Goal: Transaction & Acquisition: Purchase product/service

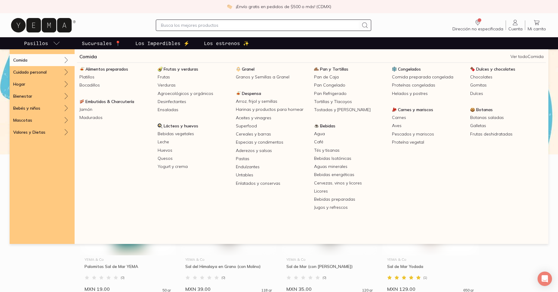
click at [54, 44] on icon "pasillo-todos-link" at bounding box center [56, 43] width 7 height 7
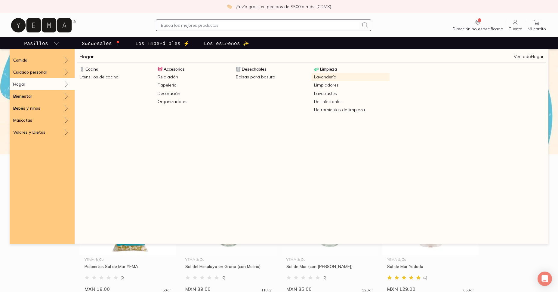
click at [330, 78] on link "Lavandería" at bounding box center [351, 77] width 78 height 8
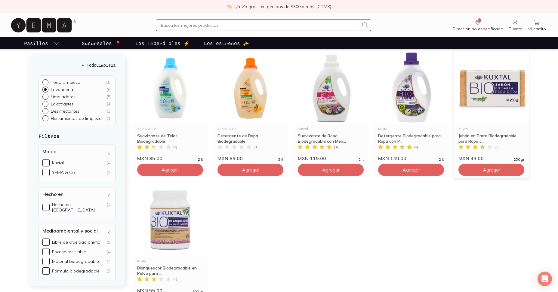
scroll to position [81, 0]
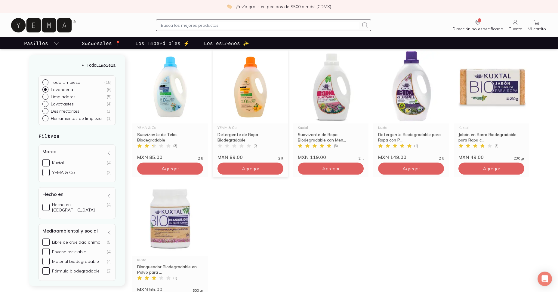
click at [247, 135] on div "Detergente de Ropa Biodegradable" at bounding box center [250, 137] width 66 height 11
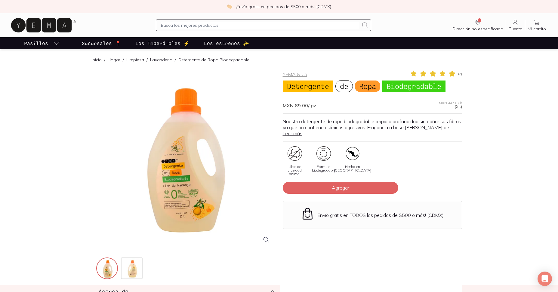
click at [179, 204] on div at bounding box center [185, 159] width 179 height 179
click at [410, 164] on div "Libre de crueldad animal Fórmula biodegradable Hecho en [GEOGRAPHIC_DATA]" at bounding box center [372, 163] width 179 height 35
click at [377, 193] on button "Agregar" at bounding box center [341, 188] width 116 height 12
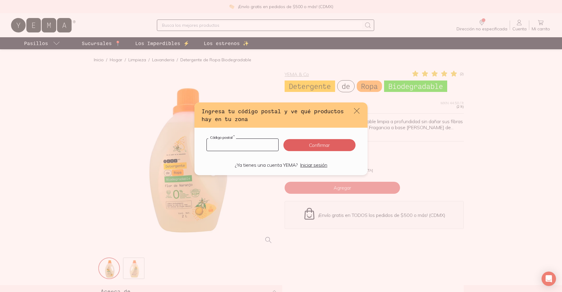
click at [255, 146] on input "default" at bounding box center [243, 145] width 72 height 12
type input "04600"
click at [322, 146] on button "Confirmar" at bounding box center [320, 145] width 72 height 12
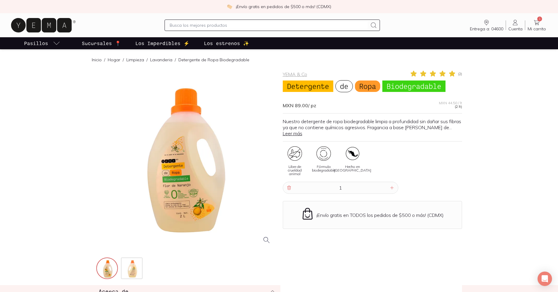
click at [542, 21] on link "1 Mi carrito Carrito" at bounding box center [536, 25] width 23 height 13
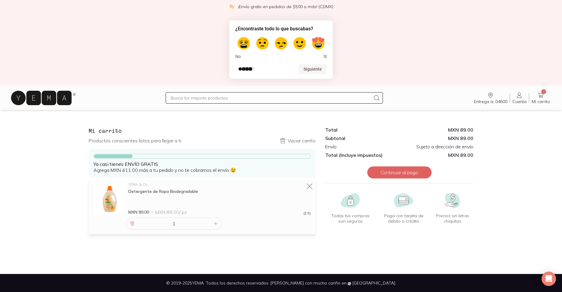
click at [494, 97] on icon "Entrega a: 04600" at bounding box center [490, 95] width 7 height 7
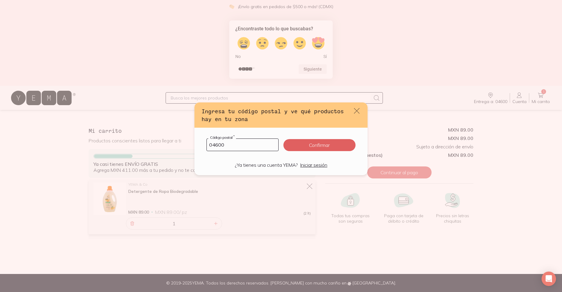
drag, startPoint x: 229, startPoint y: 145, endPoint x: 169, endPoint y: 143, distance: 59.6
click at [207, 142] on input "04600" at bounding box center [243, 145] width 72 height 12
type input "10300"
click at [335, 143] on button "Confirmar" at bounding box center [320, 145] width 72 height 12
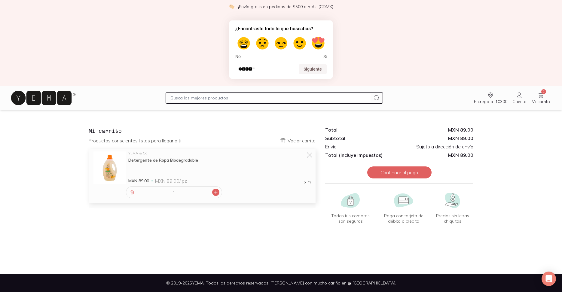
click at [217, 193] on icon at bounding box center [216, 192] width 5 height 5
type input "2"
click at [238, 58] on span "No" at bounding box center [238, 56] width 5 height 5
click at [242, 54] on div "No Sí" at bounding box center [281, 56] width 91 height 5
drag, startPoint x: 241, startPoint y: 106, endPoint x: 232, endPoint y: 106, distance: 8.7
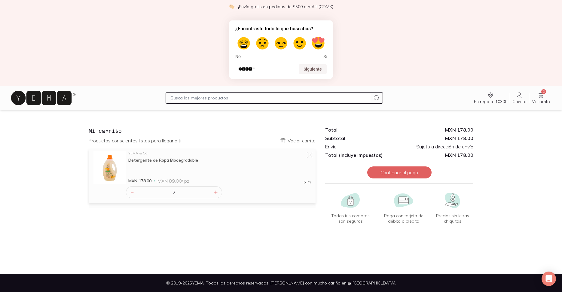
click at [240, 106] on div "Entrega a: 10300 10300 Buscar Buscar Cuenta Cuenta 2 Mi carrito Carrito" at bounding box center [281, 97] width 543 height 19
click at [260, 226] on div "Mi carrito Productos conscientes listos para llegar a ti Vaciar carrito YEMA & …" at bounding box center [202, 177] width 237 height 114
click at [156, 23] on div "¿Encontraste todo lo que buscabas? No Sí Siguiente" at bounding box center [281, 49] width 562 height 73
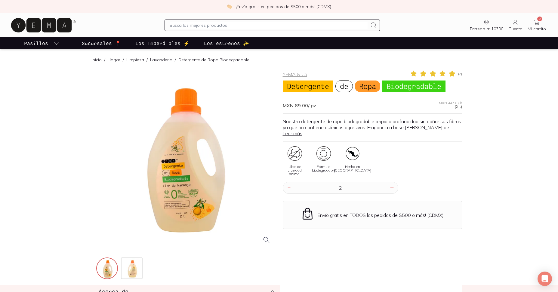
click at [222, 42] on p "Los estrenos ✨" at bounding box center [226, 43] width 45 height 7
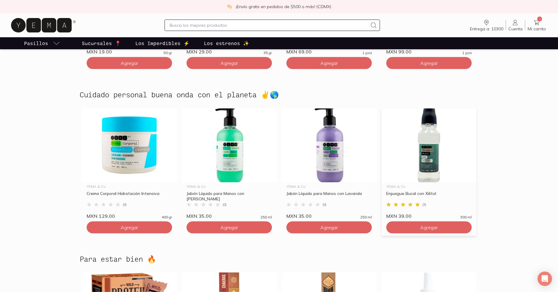
scroll to position [1241, 0]
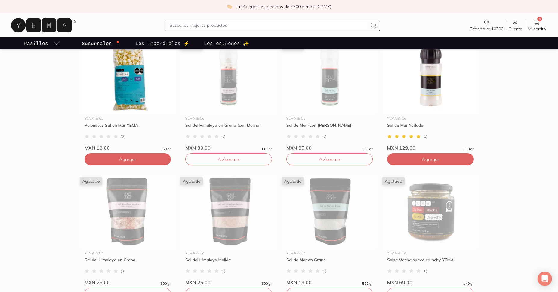
scroll to position [0, 0]
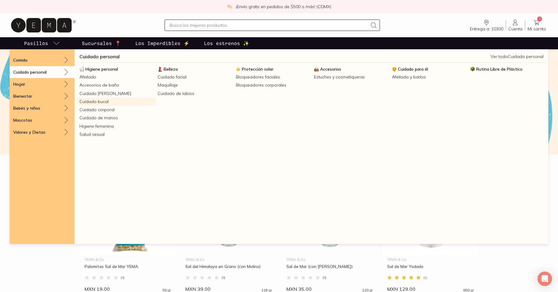
click at [106, 104] on link "Cuidado bucal" at bounding box center [116, 102] width 78 height 8
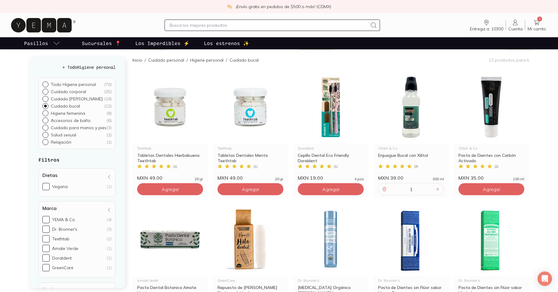
scroll to position [55, 0]
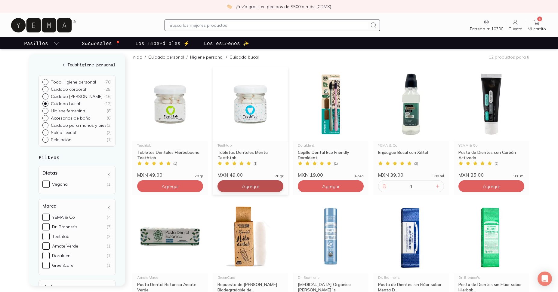
click at [179, 187] on span "Agregar" at bounding box center [170, 186] width 17 height 6
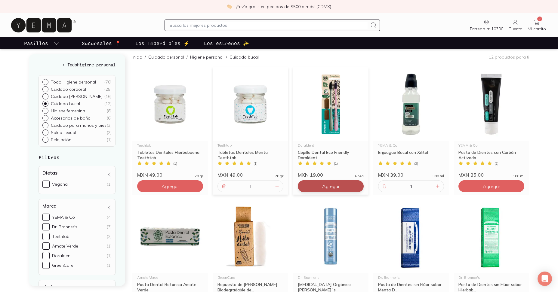
click at [179, 186] on span "Agregar" at bounding box center [170, 186] width 17 height 6
click at [356, 187] on icon at bounding box center [357, 186] width 3 height 3
type input "2"
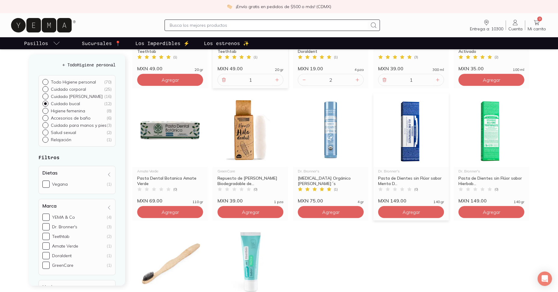
scroll to position [161, 0]
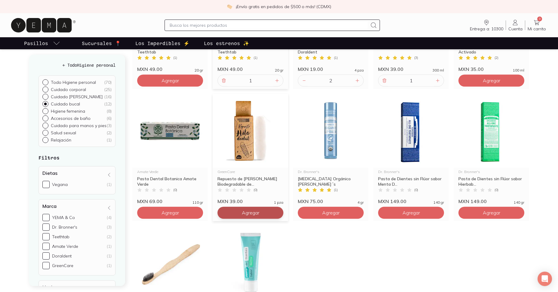
click at [203, 87] on button "Agregar" at bounding box center [170, 81] width 66 height 12
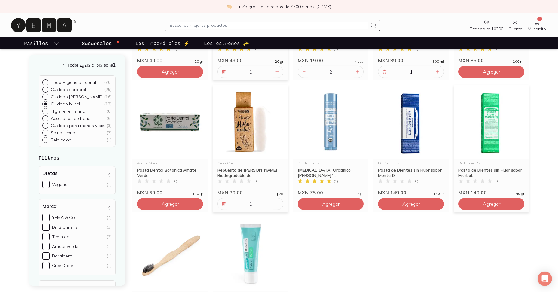
scroll to position [178, 0]
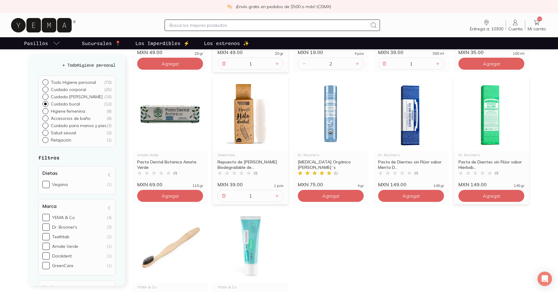
click at [488, 115] on img at bounding box center [491, 114] width 75 height 74
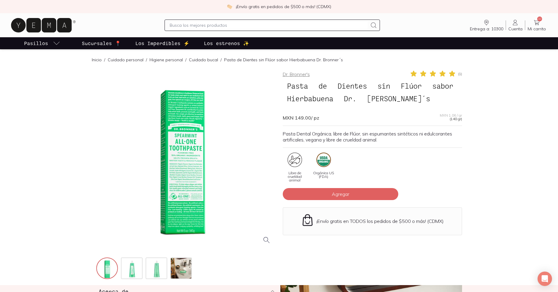
click at [302, 75] on link "Dr. Bronner's" at bounding box center [296, 74] width 27 height 6
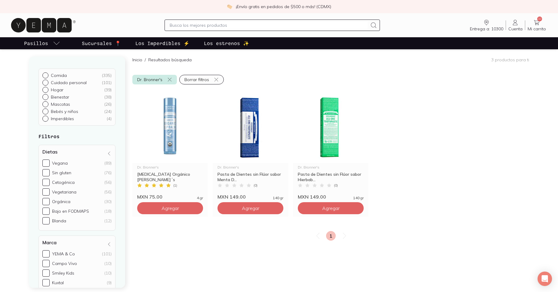
click at [46, 100] on div at bounding box center [46, 97] width 8 height 6
click at [46, 99] on input "Bienestar ( 38 )" at bounding box center [44, 96] width 5 height 5
radio input "true"
drag, startPoint x: 45, startPoint y: 98, endPoint x: 60, endPoint y: 98, distance: 15.1
click at [45, 98] on input "Bienestar ( 38 )" at bounding box center [44, 96] width 5 height 5
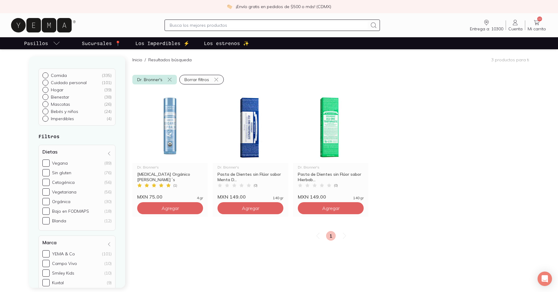
click at [46, 91] on input "Hogar ( 39 )" at bounding box center [44, 89] width 5 height 5
radio input "true"
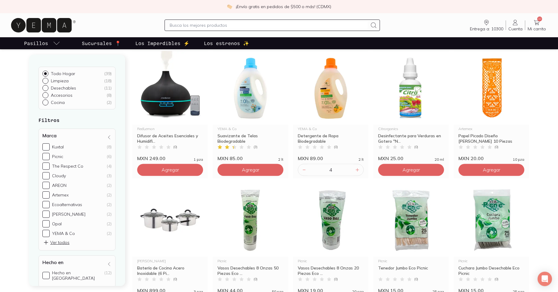
scroll to position [79, 0]
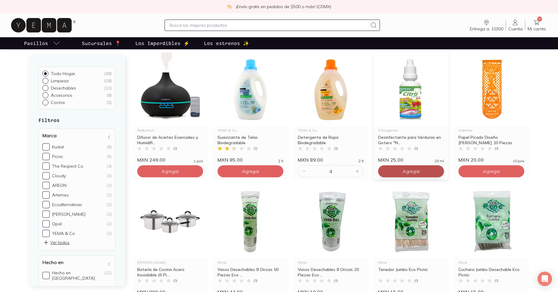
click at [179, 172] on span "Agregar" at bounding box center [170, 171] width 17 height 6
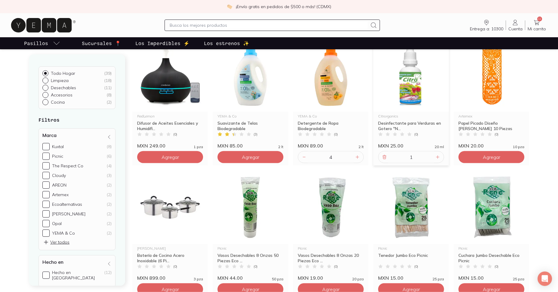
scroll to position [63, 0]
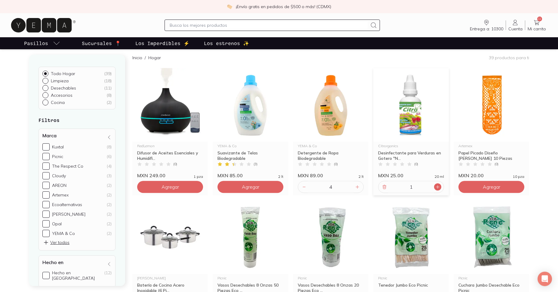
click at [436, 187] on icon at bounding box center [437, 187] width 5 height 5
click at [436, 188] on icon at bounding box center [437, 187] width 5 height 5
click at [438, 188] on icon at bounding box center [437, 187] width 5 height 5
type input "4"
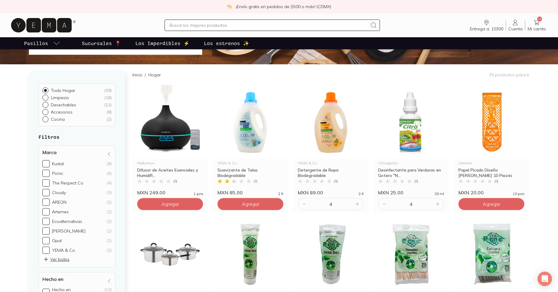
scroll to position [48, 0]
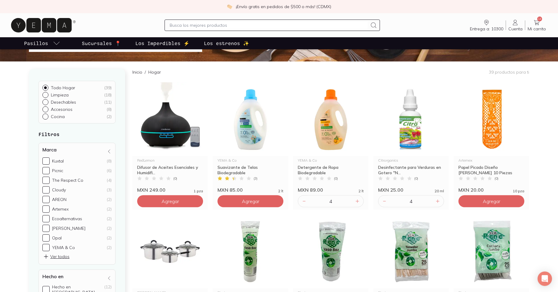
click at [536, 25] on icon at bounding box center [536, 22] width 7 height 7
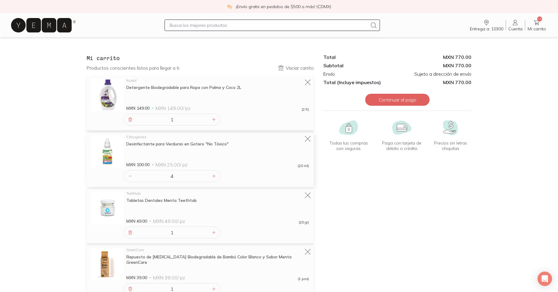
drag, startPoint x: 131, startPoint y: 177, endPoint x: 131, endPoint y: 186, distance: 8.8
click at [131, 177] on icon at bounding box center [130, 176] width 5 height 5
click at [130, 178] on icon at bounding box center [130, 176] width 5 height 5
type input "2"
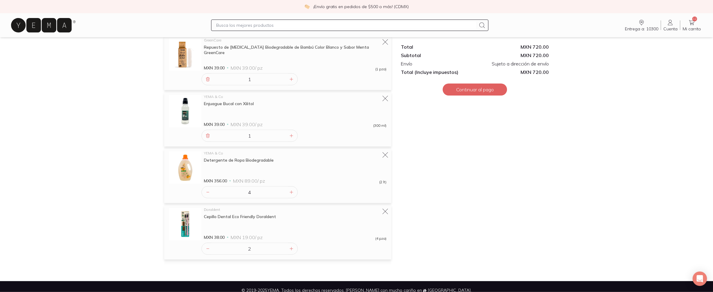
scroll to position [211, 0]
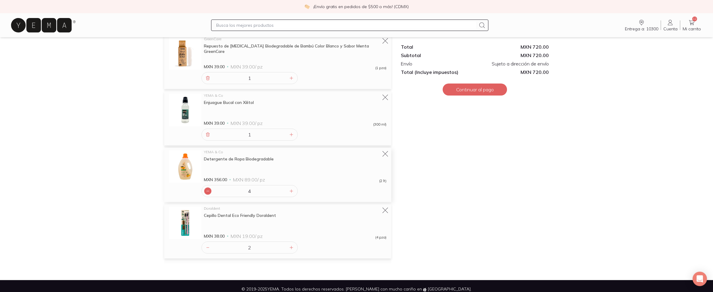
click at [210, 191] on icon at bounding box center [207, 191] width 5 height 5
drag, startPoint x: 209, startPoint y: 193, endPoint x: 208, endPoint y: 198, distance: 5.3
click at [209, 193] on icon at bounding box center [207, 191] width 5 height 5
type input "2"
click at [248, 217] on div "Cepillo Dental Eco Friendly Doraldent" at bounding box center [295, 215] width 183 height 5
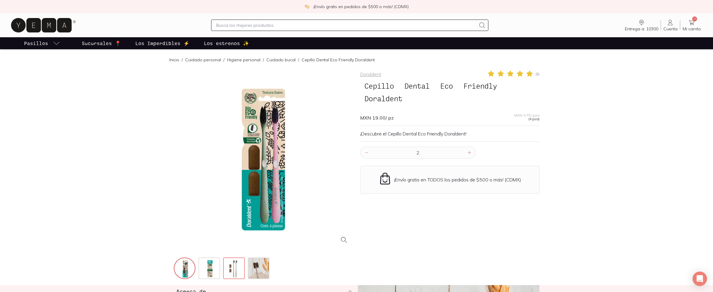
click at [234, 267] on img at bounding box center [235, 269] width 22 height 22
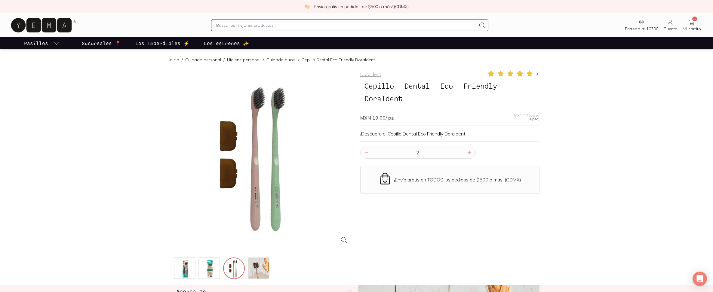
click at [273, 134] on div at bounding box center [263, 159] width 179 height 179
click at [182, 270] on img at bounding box center [185, 269] width 22 height 22
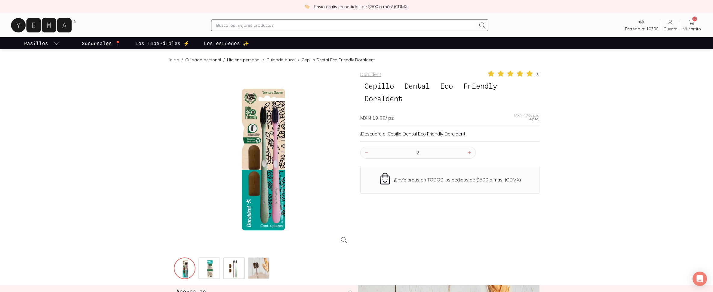
click at [266, 169] on div at bounding box center [263, 159] width 179 height 179
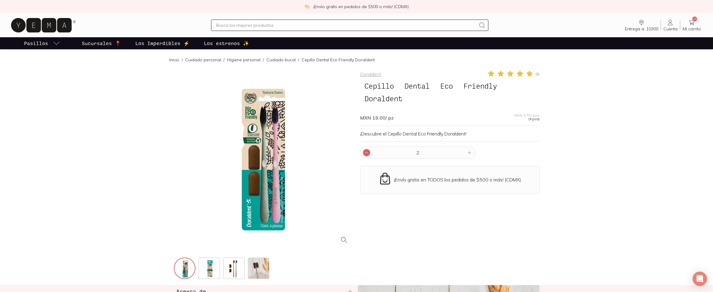
click at [366, 152] on icon at bounding box center [366, 152] width 5 height 5
type input "1"
click at [365, 153] on icon at bounding box center [366, 153] width 3 height 4
click at [558, 23] on link "8 Mi carrito Carrito" at bounding box center [691, 25] width 23 height 13
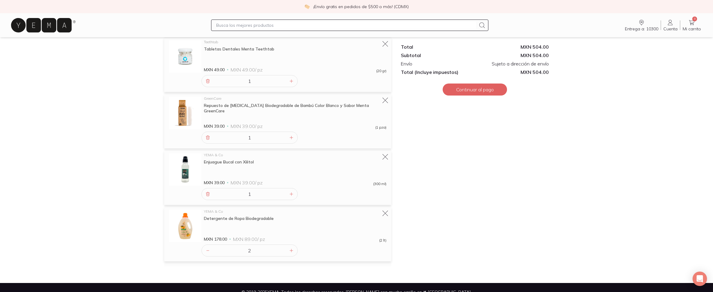
scroll to position [161, 0]
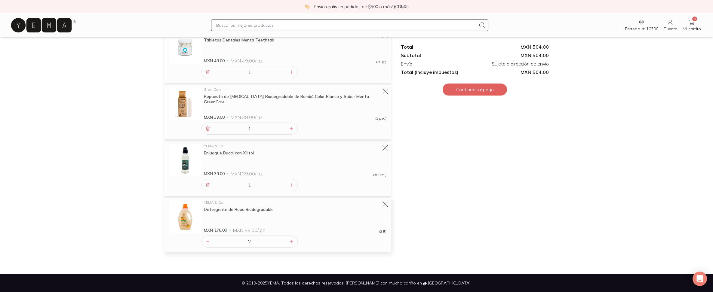
click at [244, 209] on div "Detergente de Ropa Biodegradable" at bounding box center [295, 209] width 183 height 5
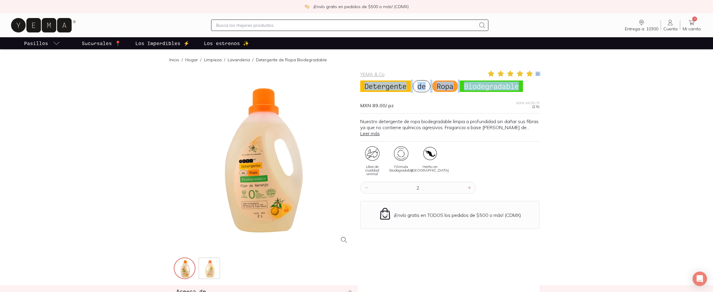
drag, startPoint x: 359, startPoint y: 71, endPoint x: 522, endPoint y: 91, distance: 164.9
click at [526, 88] on div "YEMA & Co ( 2 ) Detergente de Ropa Biodegradable MXN 89.00 / pz MXN 44.50 / lt …" at bounding box center [357, 175] width 366 height 211
copy div "( 2 ) Detergente de Ropa Biodegradable"
drag, startPoint x: 267, startPoint y: 163, endPoint x: 277, endPoint y: 165, distance: 10.1
click at [267, 162] on div at bounding box center [263, 159] width 179 height 179
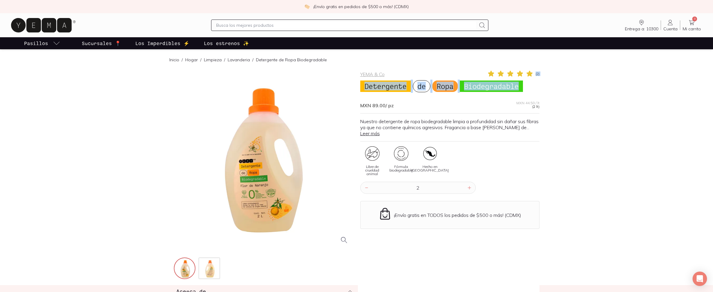
click at [259, 177] on div at bounding box center [263, 159] width 179 height 179
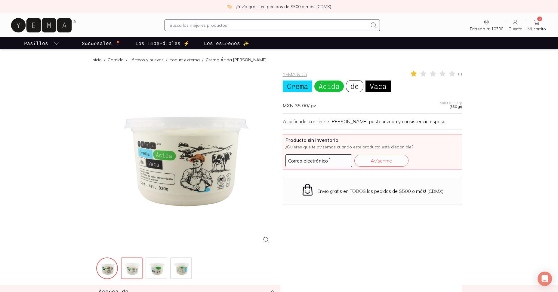
click at [137, 269] on img at bounding box center [133, 269] width 22 height 22
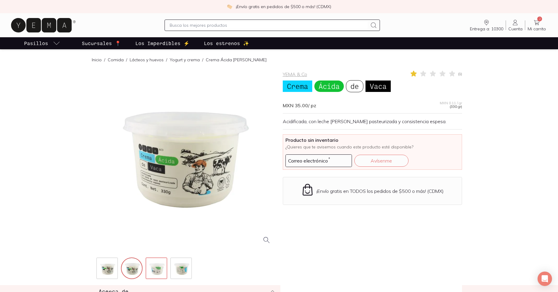
click at [154, 271] on img at bounding box center [157, 269] width 22 height 22
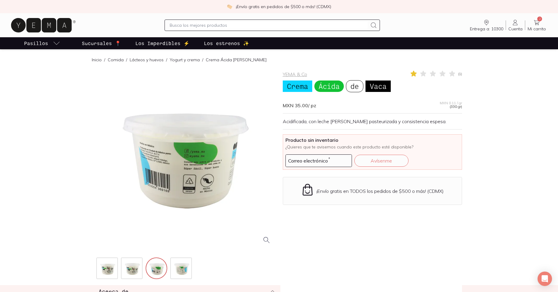
click at [170, 164] on div at bounding box center [185, 159] width 179 height 179
click at [182, 269] on img at bounding box center [182, 269] width 22 height 22
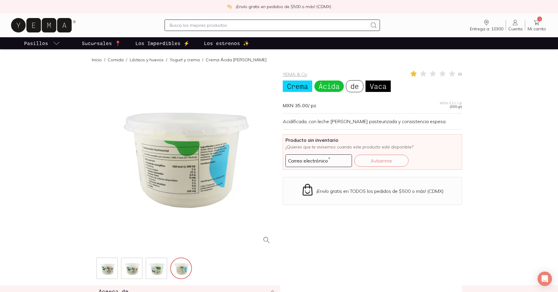
click at [205, 171] on div at bounding box center [185, 159] width 179 height 179
drag, startPoint x: 558, startPoint y: 51, endPoint x: 554, endPoint y: 59, distance: 9.3
click at [169, 43] on p "Los Imperdibles ⚡️" at bounding box center [162, 43] width 54 height 7
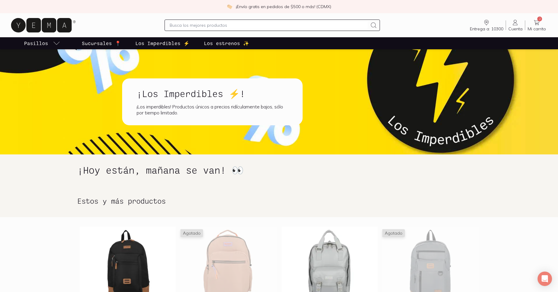
click at [98, 45] on p "Sucursales 📍" at bounding box center [101, 43] width 39 height 7
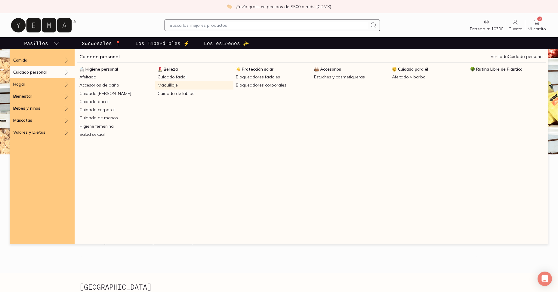
click at [173, 86] on link "Maquillaje" at bounding box center [194, 85] width 78 height 8
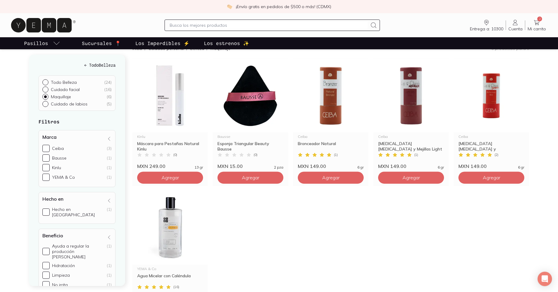
scroll to position [60, 0]
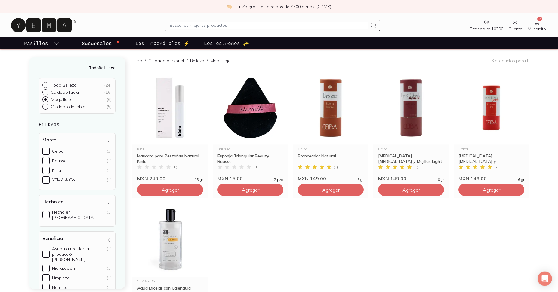
click at [536, 25] on icon at bounding box center [536, 22] width 7 height 7
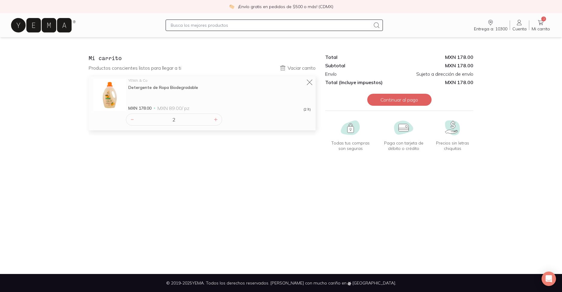
click at [220, 119] on div "2" at bounding box center [174, 120] width 96 height 12
click at [218, 120] on div at bounding box center [215, 119] width 7 height 7
click at [218, 120] on icon at bounding box center [216, 119] width 5 height 5
click at [217, 122] on icon at bounding box center [216, 119] width 5 height 5
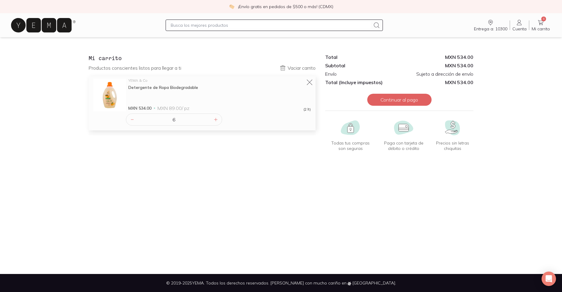
click at [136, 121] on input "6" at bounding box center [174, 119] width 76 height 11
click at [132, 120] on icon at bounding box center [132, 119] width 5 height 5
click at [134, 121] on icon at bounding box center [132, 119] width 5 height 5
click at [132, 122] on icon at bounding box center [132, 119] width 5 height 5
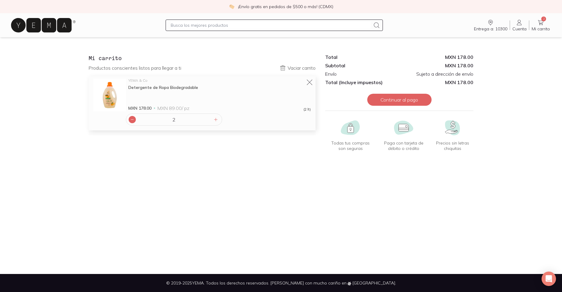
click at [133, 121] on icon at bounding box center [132, 119] width 5 height 5
click at [215, 121] on icon at bounding box center [216, 119] width 5 height 5
click at [217, 120] on icon at bounding box center [216, 119] width 5 height 5
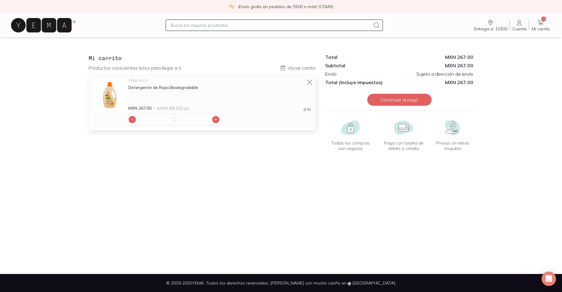
click at [217, 120] on icon at bounding box center [216, 119] width 5 height 5
click at [217, 121] on icon at bounding box center [216, 119] width 5 height 5
click at [135, 121] on div at bounding box center [132, 119] width 7 height 7
type input "7"
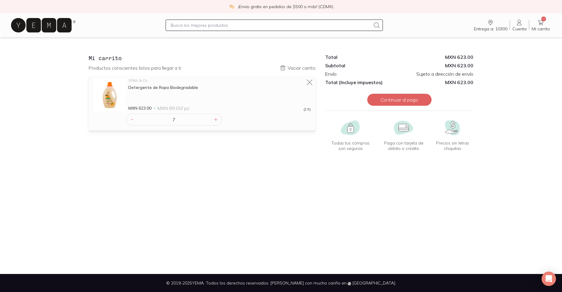
click at [156, 89] on div "Detergente de Ropa Biodegradable" at bounding box center [219, 87] width 183 height 5
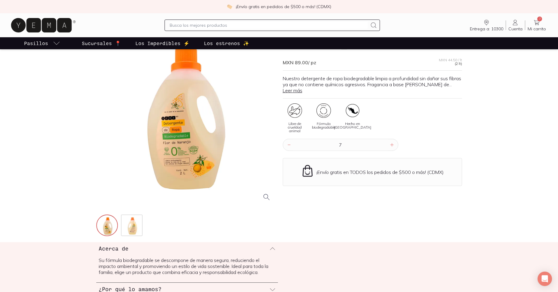
scroll to position [46, 0]
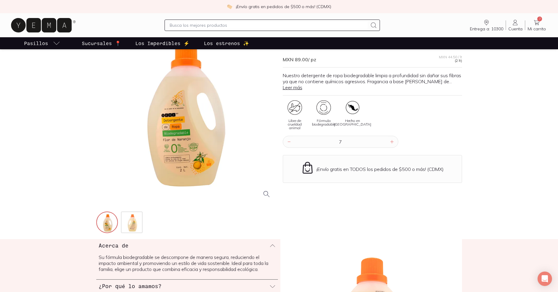
click at [296, 90] on link "Leer más" at bounding box center [293, 88] width 20 height 6
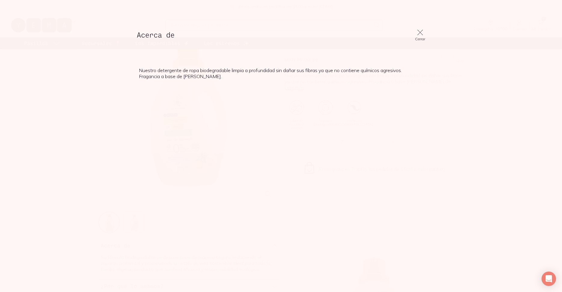
click at [421, 34] on icon at bounding box center [420, 32] width 7 height 7
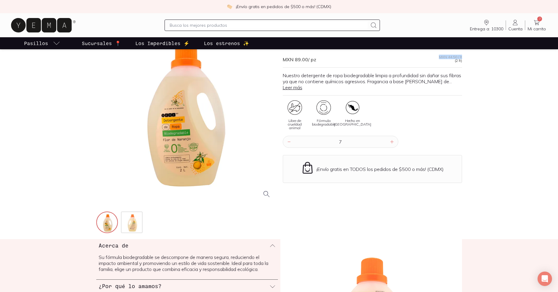
drag, startPoint x: 558, startPoint y: 50, endPoint x: 544, endPoint y: 57, distance: 16.3
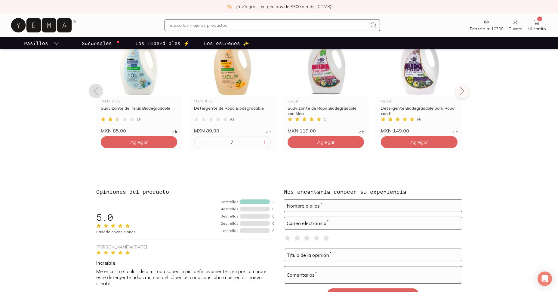
scroll to position [482, 0]
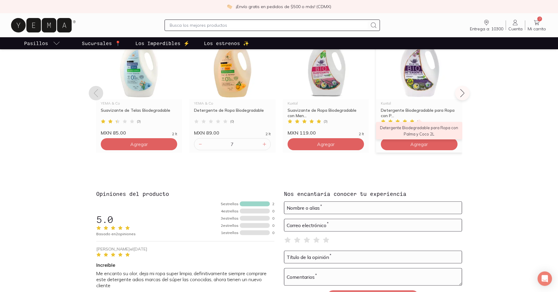
click at [437, 109] on div "Detergente Biodegradable para Ropa con P..." at bounding box center [419, 113] width 77 height 11
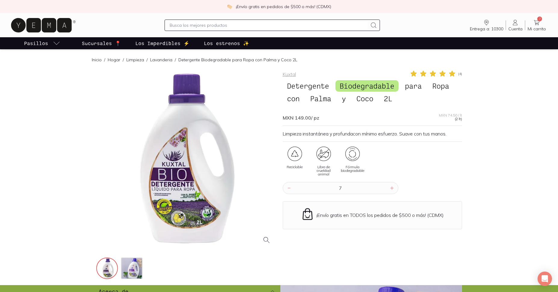
click at [179, 199] on div at bounding box center [185, 159] width 179 height 179
click at [364, 190] on input "7" at bounding box center [341, 188] width 96 height 11
click at [362, 189] on input "7" at bounding box center [341, 188] width 96 height 11
click at [326, 189] on input "7" at bounding box center [341, 188] width 96 height 11
drag, startPoint x: 345, startPoint y: 189, endPoint x: 321, endPoint y: 192, distance: 24.3
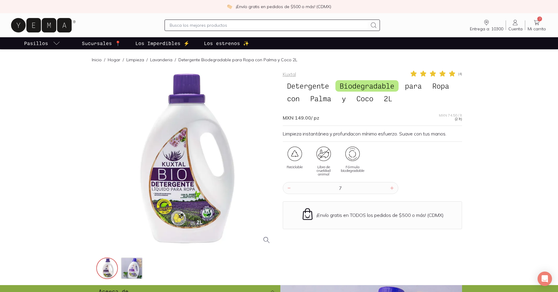
click at [328, 189] on input "7" at bounding box center [341, 188] width 96 height 11
type input "1"
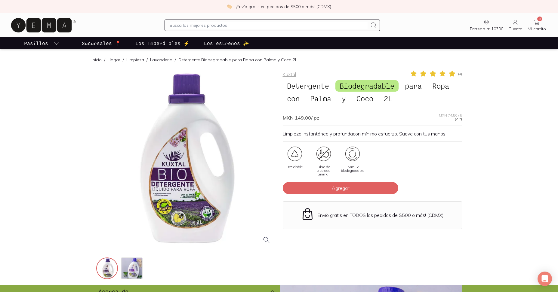
click at [534, 22] on icon at bounding box center [536, 22] width 7 height 7
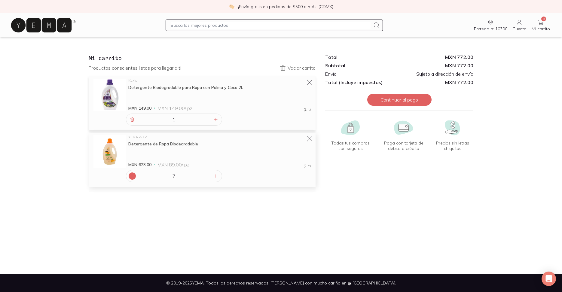
click at [134, 177] on icon at bounding box center [132, 176] width 5 height 5
drag, startPoint x: 133, startPoint y: 176, endPoint x: 133, endPoint y: 180, distance: 3.6
click at [133, 176] on icon at bounding box center [132, 176] width 2 height 0
drag, startPoint x: 131, startPoint y: 175, endPoint x: 133, endPoint y: 179, distance: 4.3
click at [131, 175] on icon at bounding box center [132, 176] width 5 height 5
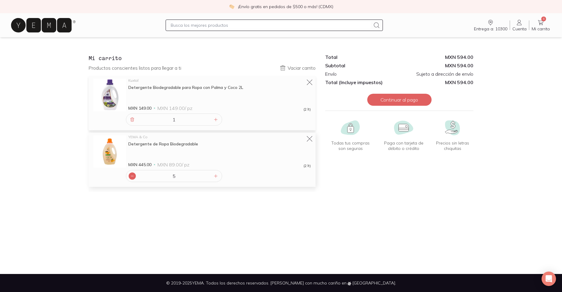
type input "4"
click at [145, 202] on section "Mi carrito Productos conscientes listos para llegar a ti Vaciar carrito Kuxtal …" at bounding box center [281, 122] width 562 height 171
click at [195, 26] on input "text" at bounding box center [271, 25] width 200 height 7
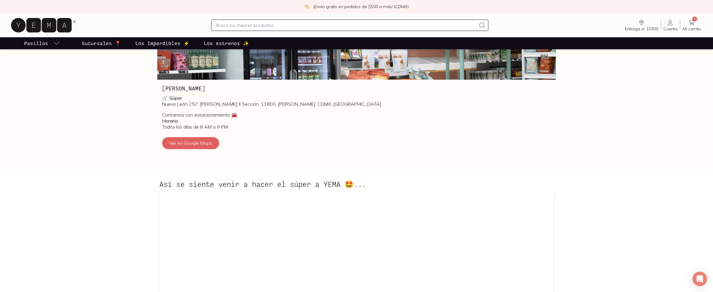
scroll to position [259, 0]
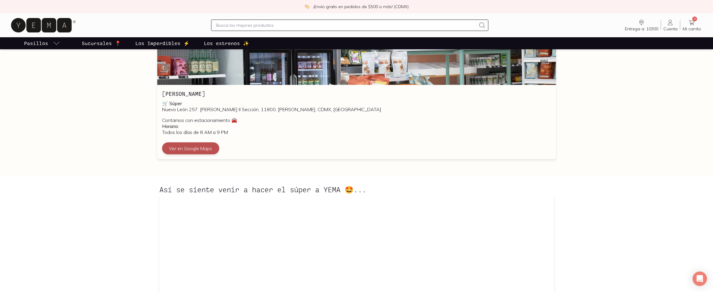
click at [211, 147] on button "Ver en Google Maps" at bounding box center [190, 149] width 57 height 12
